Goal: Task Accomplishment & Management: Manage account settings

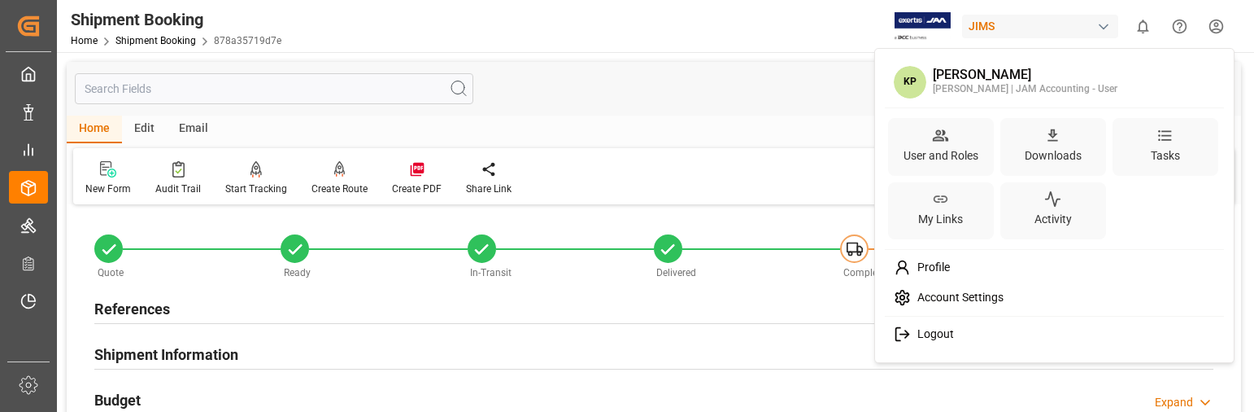
click at [1217, 25] on html "Created by potrace 1.15, written by [PERSON_NAME] [DATE]-[DATE] Created by potr…" at bounding box center [627, 206] width 1254 height 412
click at [938, 332] on span "Logout" at bounding box center [932, 334] width 43 height 15
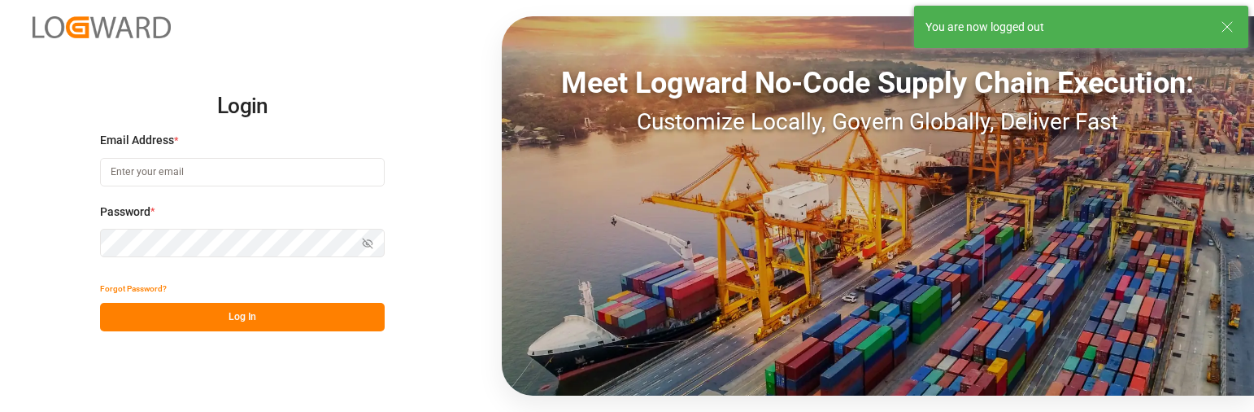
type input "[PERSON_NAME][EMAIL_ADDRESS][PERSON_NAME][DOMAIN_NAME]"
